Goal: Information Seeking & Learning: Check status

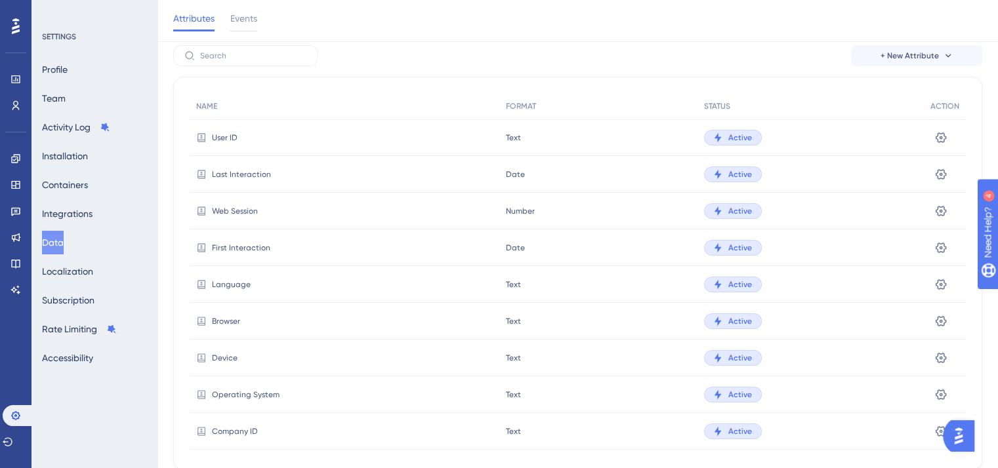
scroll to position [39, 0]
click at [939, 142] on icon at bounding box center [940, 136] width 11 height 10
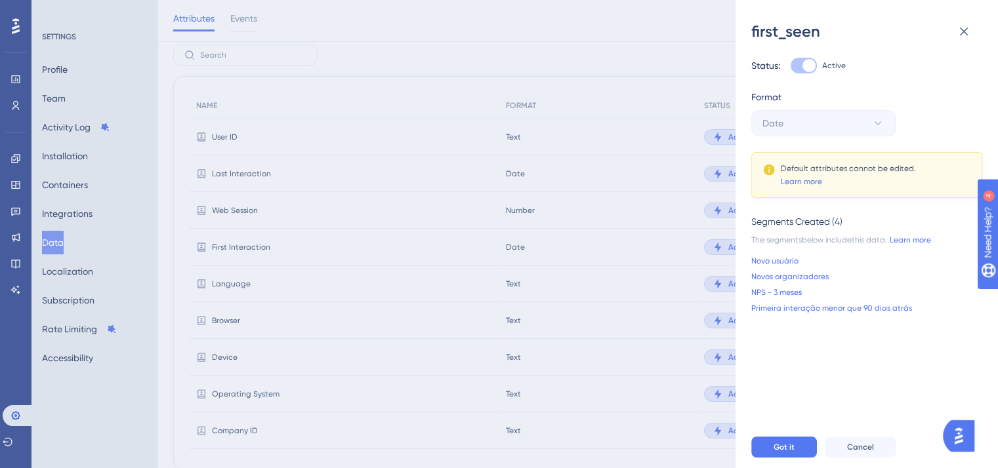
click at [488, 138] on div "first_seen Status: Active Format Date Default attributes cannot be edited. Lear…" at bounding box center [499, 234] width 998 height 468
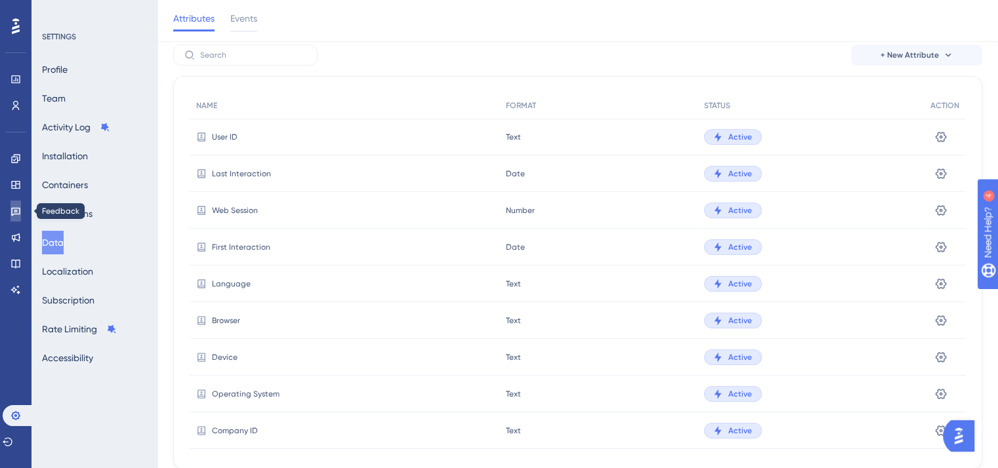
click at [16, 213] on icon at bounding box center [15, 211] width 10 height 10
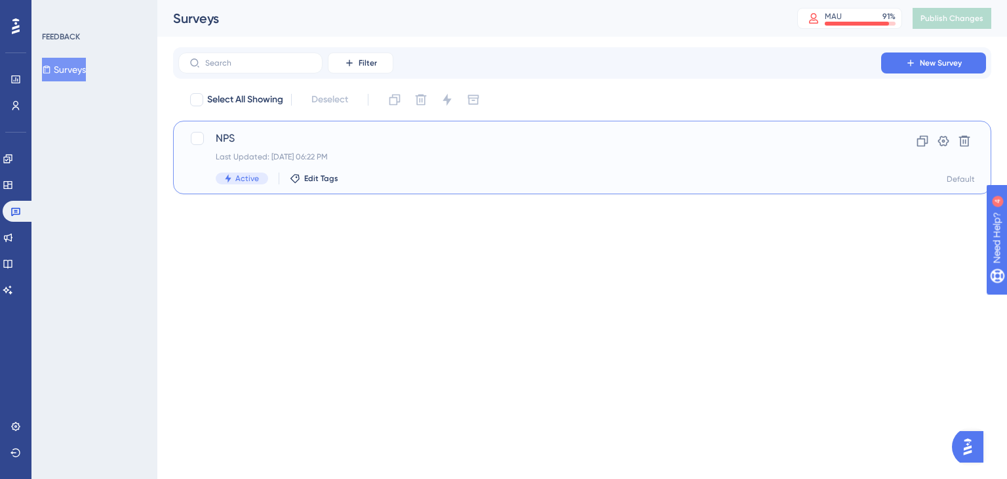
click at [415, 182] on div "Active Edit Tags" at bounding box center [530, 178] width 628 height 12
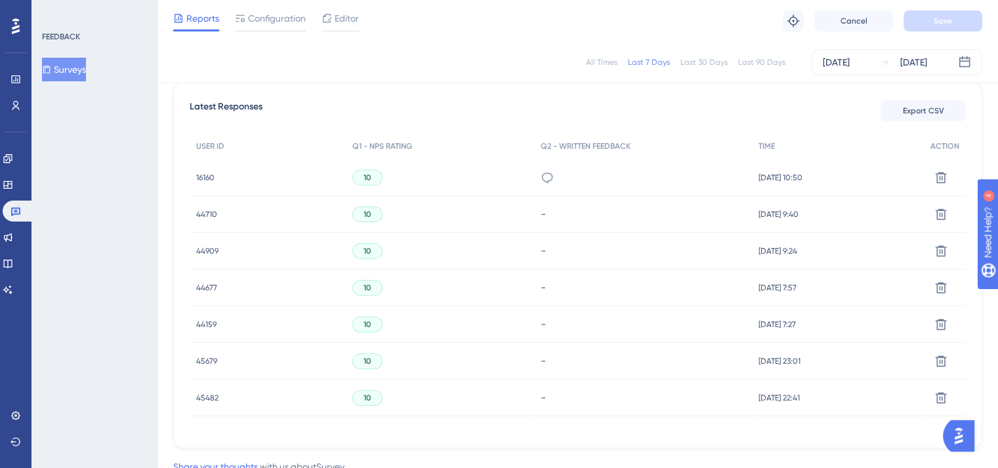
scroll to position [419, 0]
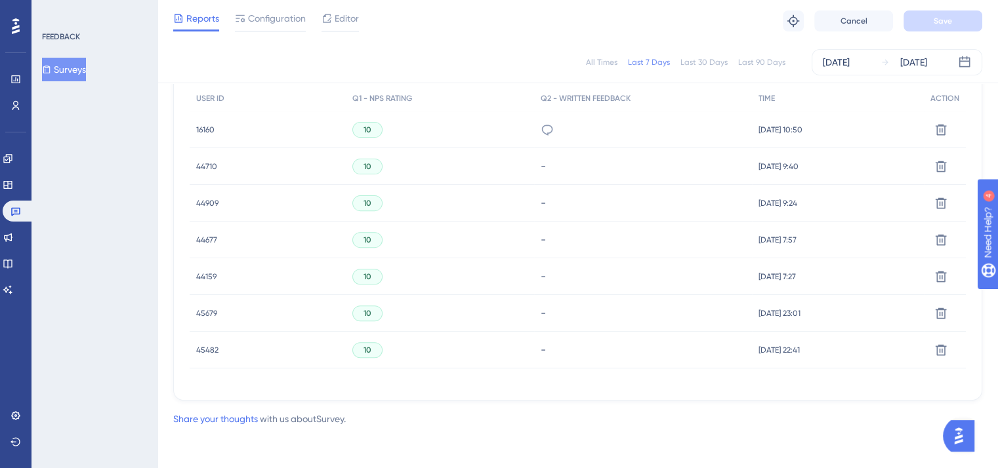
click at [542, 127] on div "Funciona!" at bounding box center [643, 130] width 218 height 37
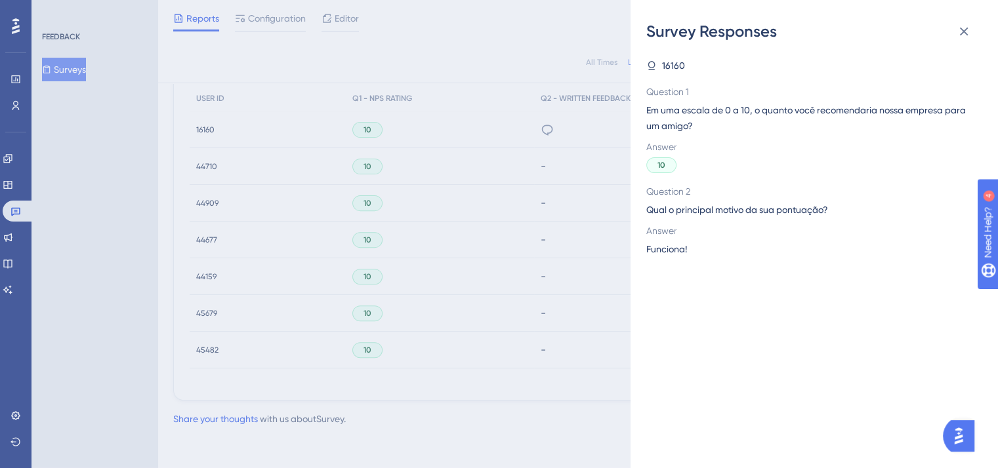
click at [493, 118] on div "Survey Responses 16160 Question 1 Em uma escala de 0 a 10, o quanto você recome…" at bounding box center [499, 234] width 998 height 468
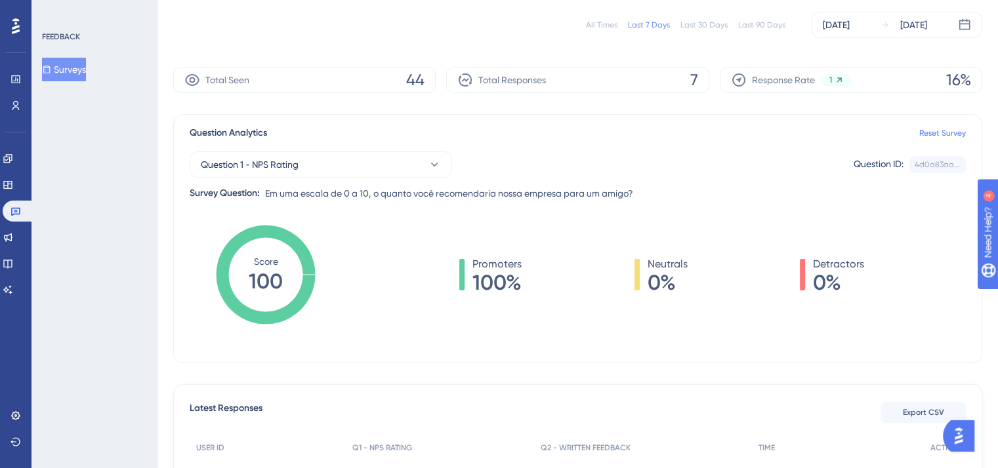
scroll to position [0, 0]
